Goal: Transaction & Acquisition: Purchase product/service

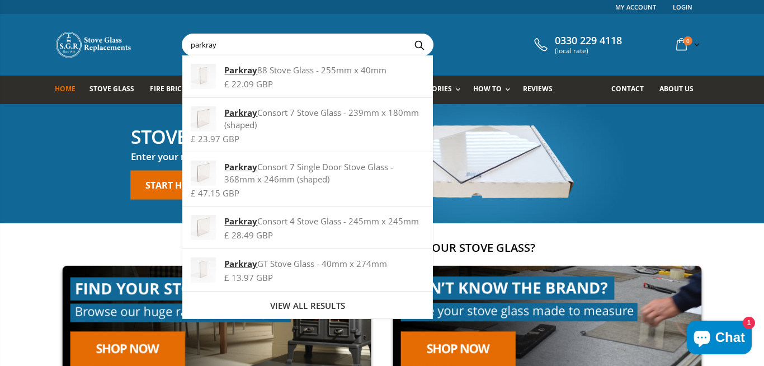
click at [271, 44] on input "parkray" at bounding box center [370, 44] width 376 height 21
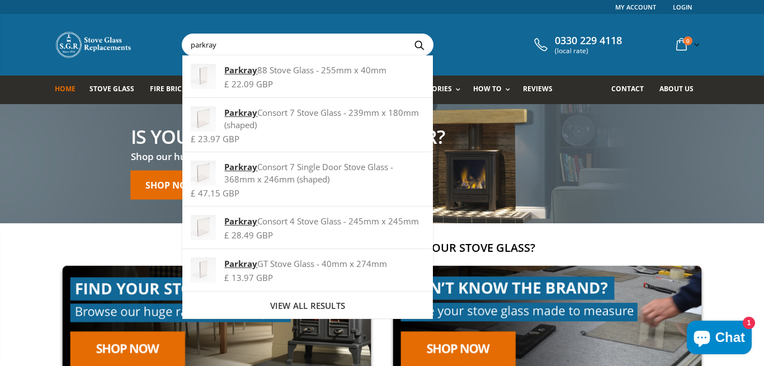
click at [271, 44] on input "parkray" at bounding box center [370, 44] width 376 height 21
paste input "aspect 8"
type input "parkray aspect 8"
click at [407, 34] on button "Search" at bounding box center [419, 44] width 25 height 21
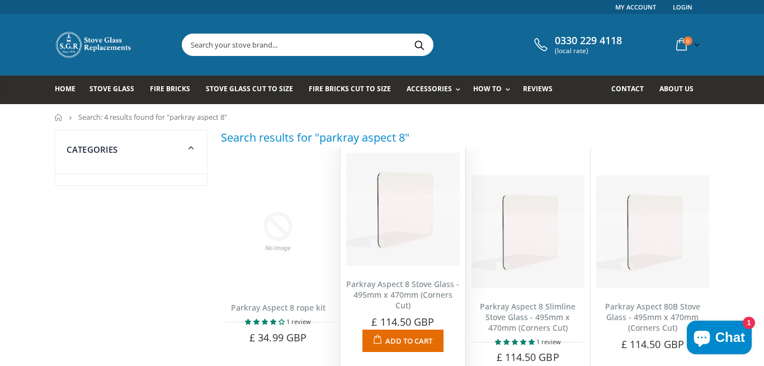
scroll to position [77, 0]
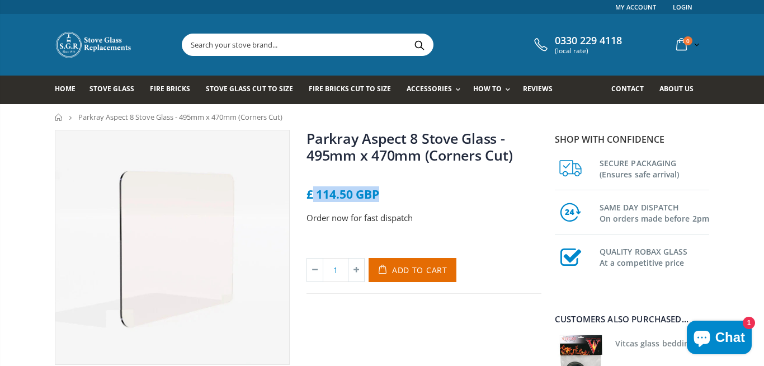
drag, startPoint x: 310, startPoint y: 200, endPoint x: 387, endPoint y: 169, distance: 82.1
click at [370, 185] on div "Parkray Aspect 8 Stove Glass - 495mm x 470mm (Corners Cut) No reviews £ 114.50 …" at bounding box center [424, 212] width 235 height 164
click at [399, 163] on link "Parkray Aspect 8 Stove Glass - 495mm x 470mm (Corners Cut)" at bounding box center [410, 147] width 206 height 36
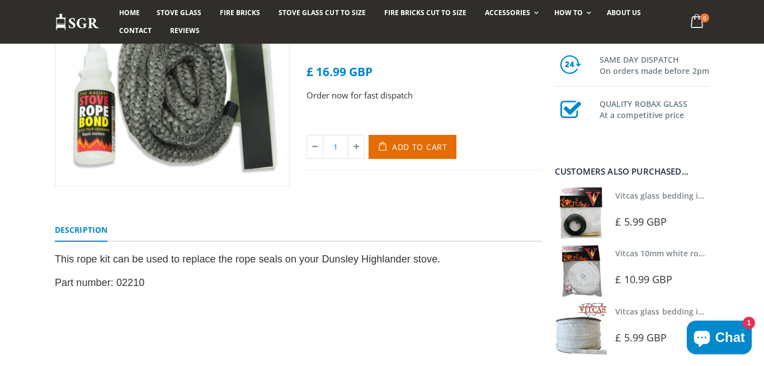
scroll to position [154, 0]
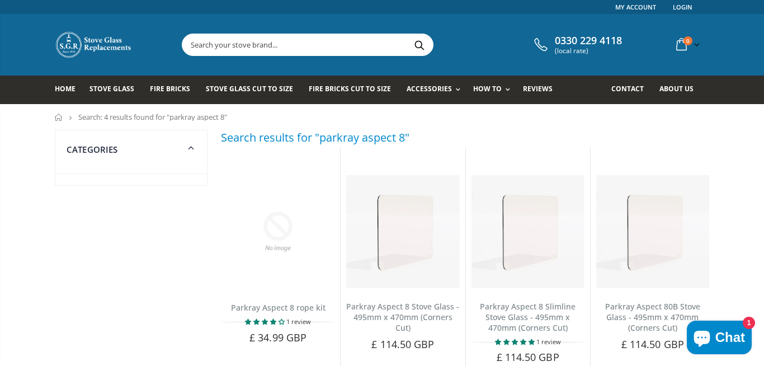
scroll to position [77, 0]
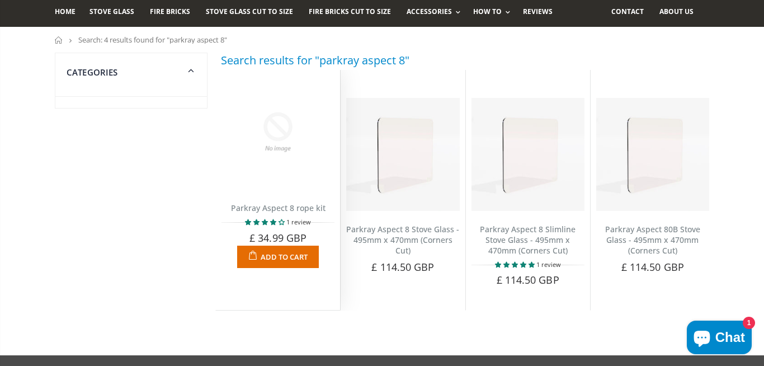
click at [305, 145] on img at bounding box center [278, 132] width 113 height 113
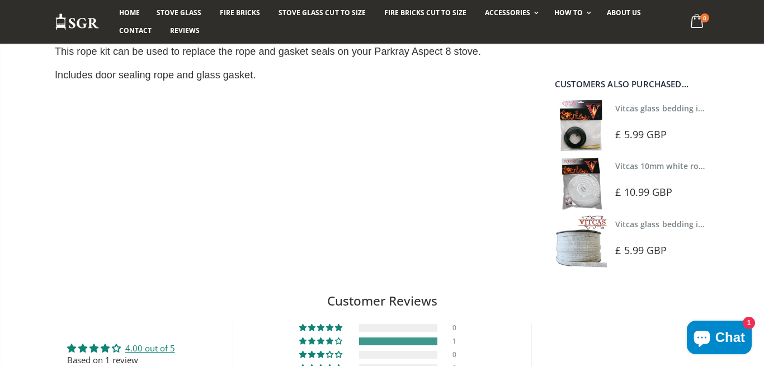
scroll to position [695, 0]
